Goal: Information Seeking & Learning: Learn about a topic

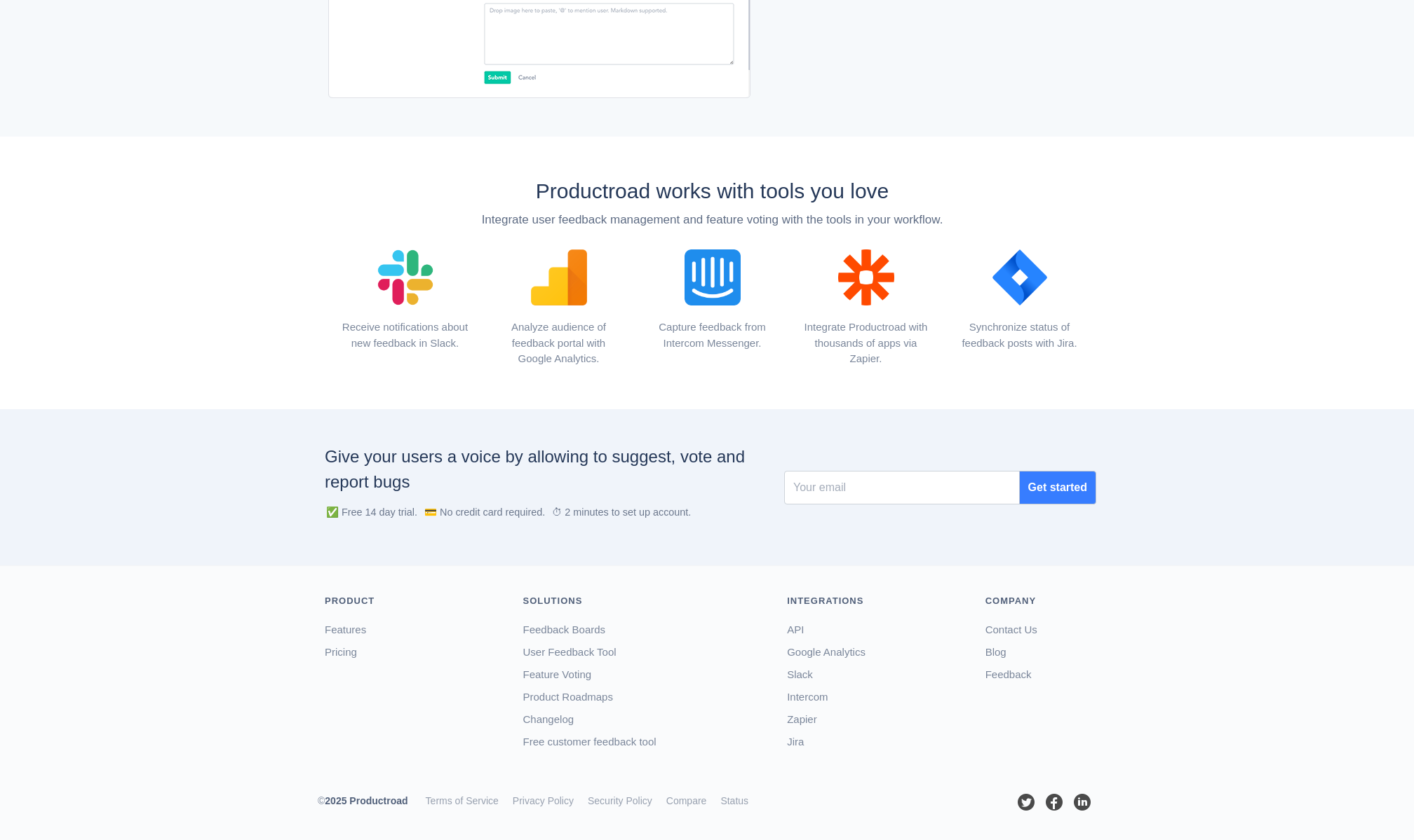
scroll to position [1545, 0]
click at [334, 649] on link "Pricing" at bounding box center [341, 652] width 33 height 12
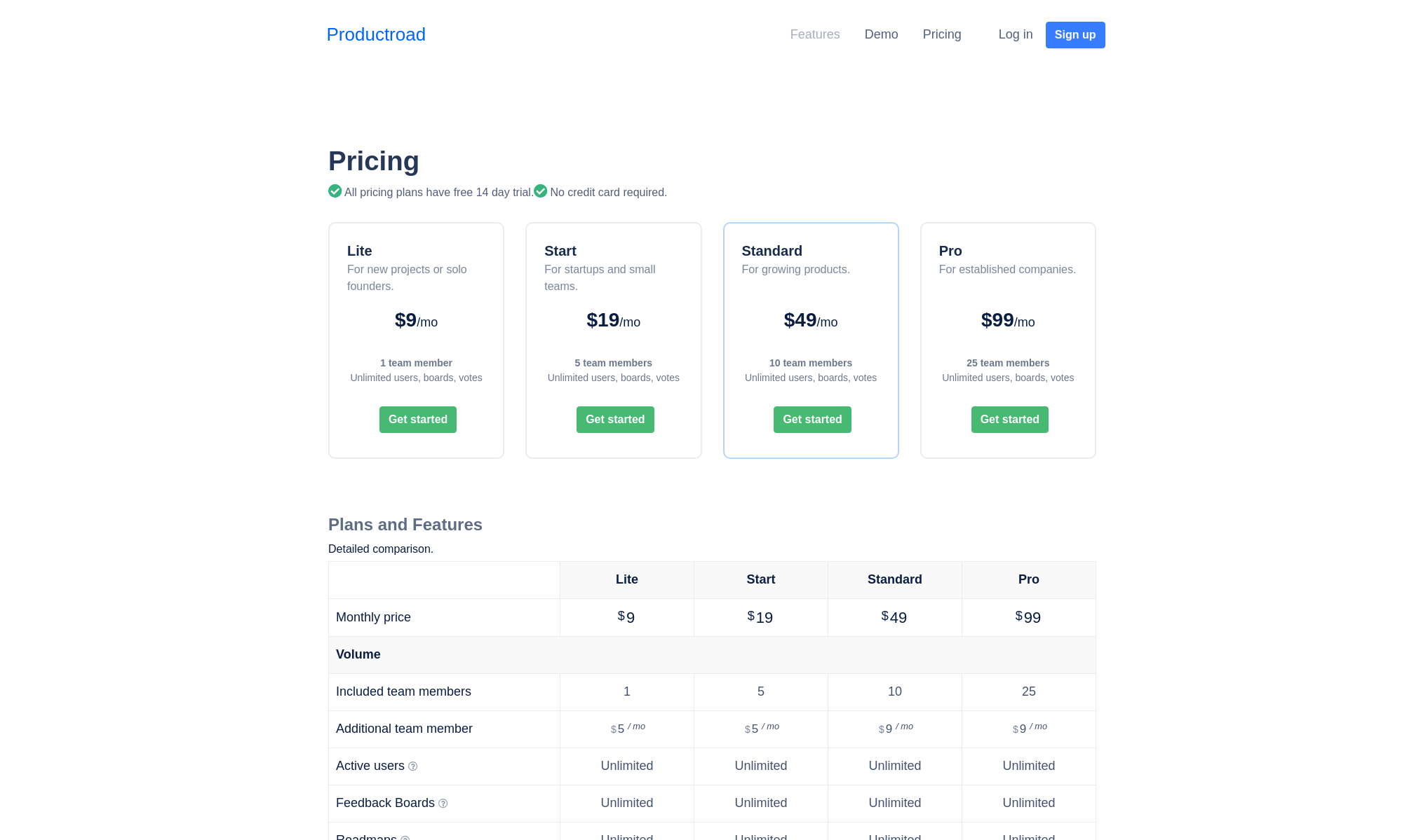
click at [831, 38] on link "Features" at bounding box center [815, 34] width 50 height 14
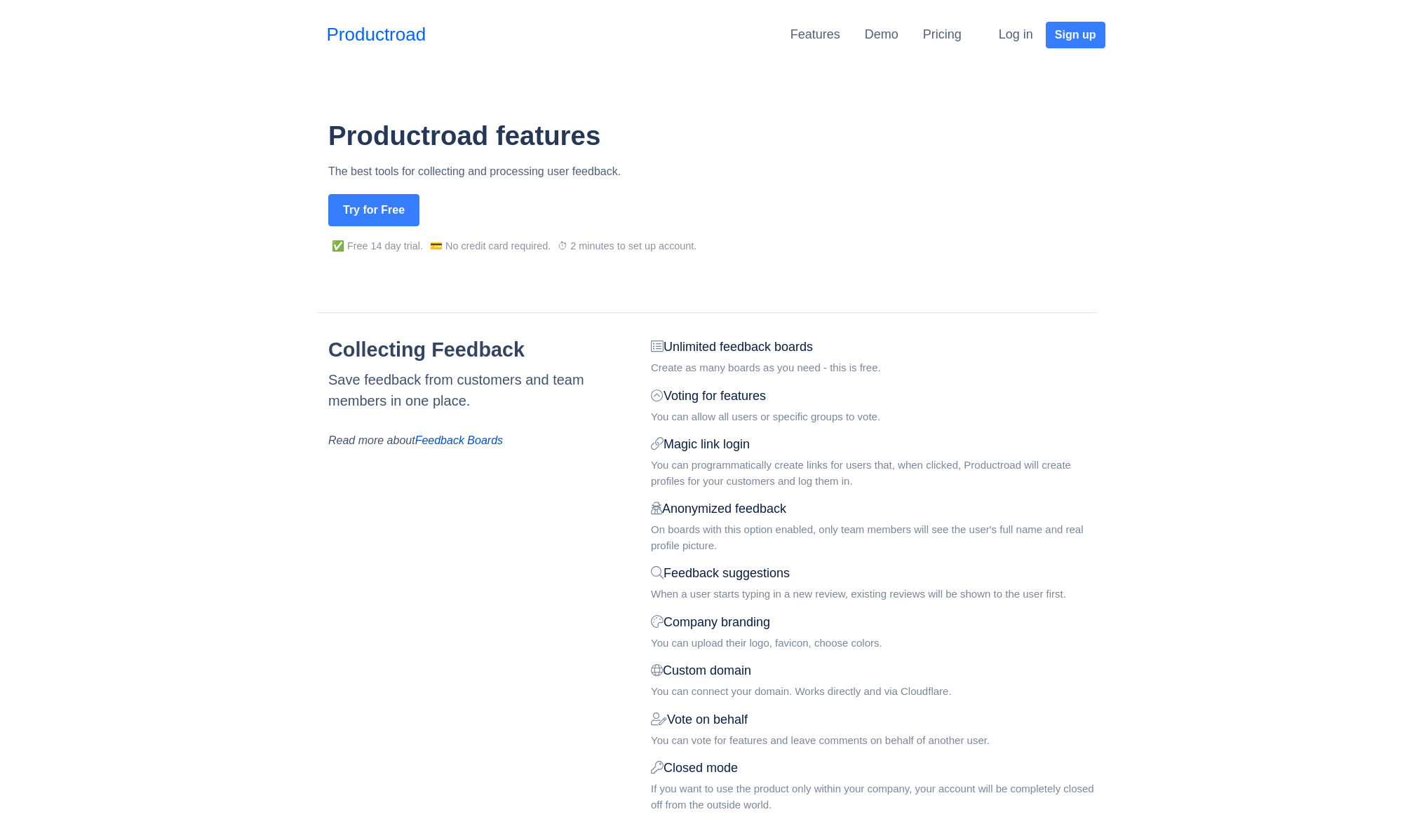
click at [736, 511] on div "Anonymized feedback" at bounding box center [873, 509] width 445 height 19
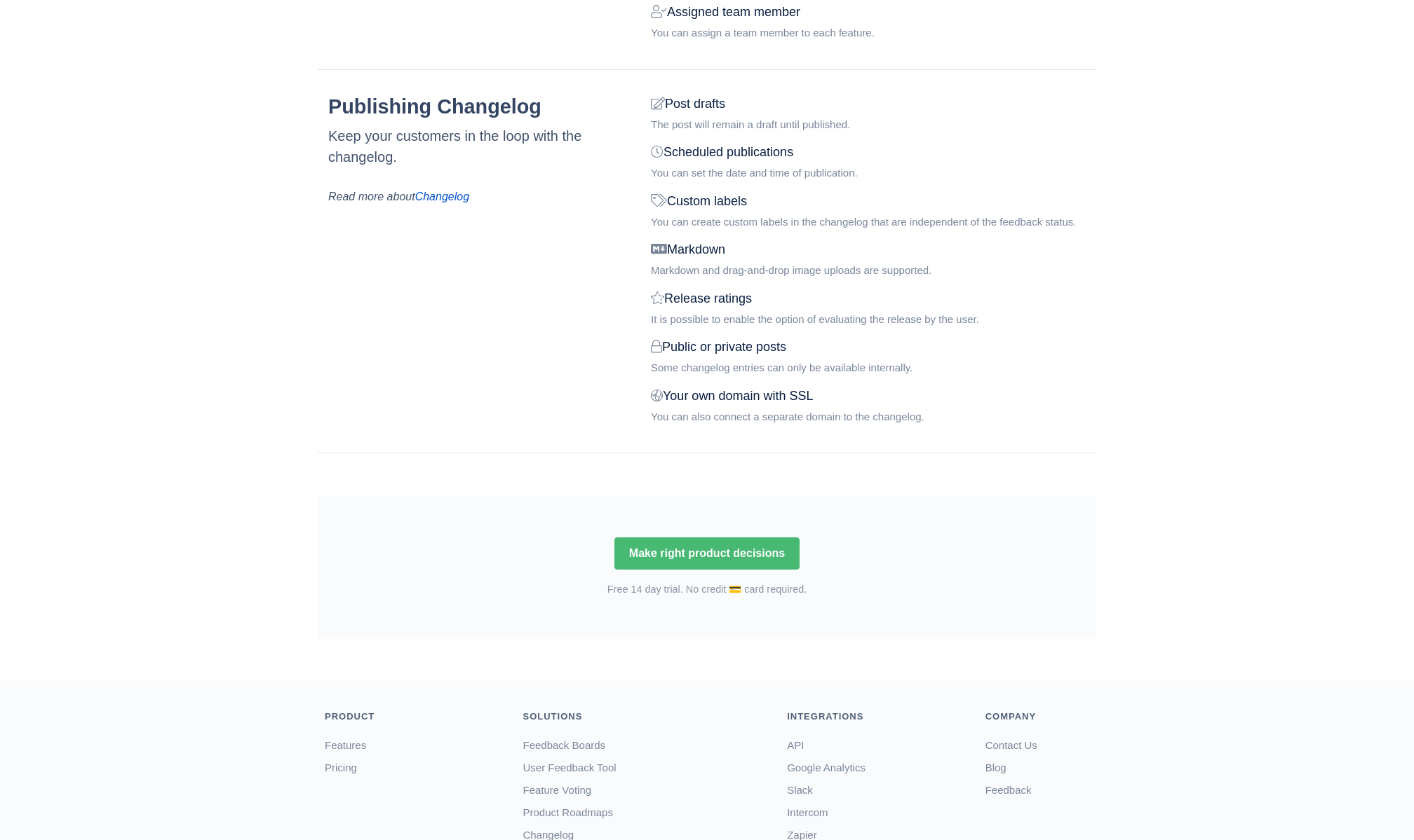
scroll to position [1752, 0]
